Goal: Transaction & Acquisition: Purchase product/service

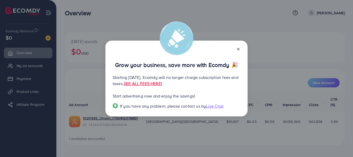
click at [239, 48] on line at bounding box center [238, 49] width 2 height 2
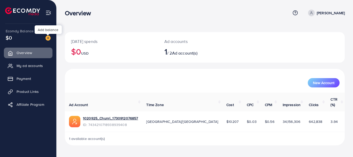
click at [47, 41] on img at bounding box center [47, 37] width 5 height 5
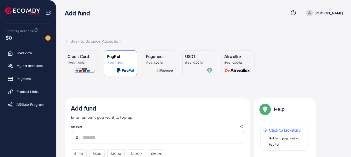
click at [204, 56] on p "USDT" at bounding box center [198, 56] width 27 height 6
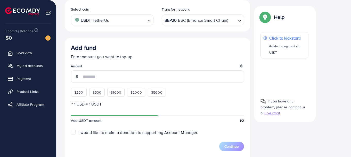
scroll to position [87, 0]
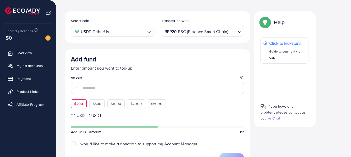
click at [84, 102] on div "$200" at bounding box center [79, 103] width 16 height 9
type input "***"
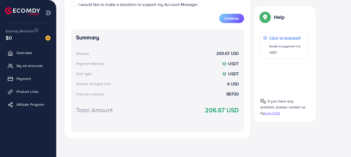
scroll to position [0, 0]
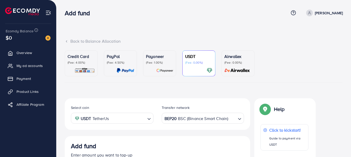
click at [316, 12] on link "[PERSON_NAME]" at bounding box center [323, 13] width 39 height 7
click at [300, 44] on icon at bounding box center [301, 42] width 4 height 4
